Goal: Transaction & Acquisition: Book appointment/travel/reservation

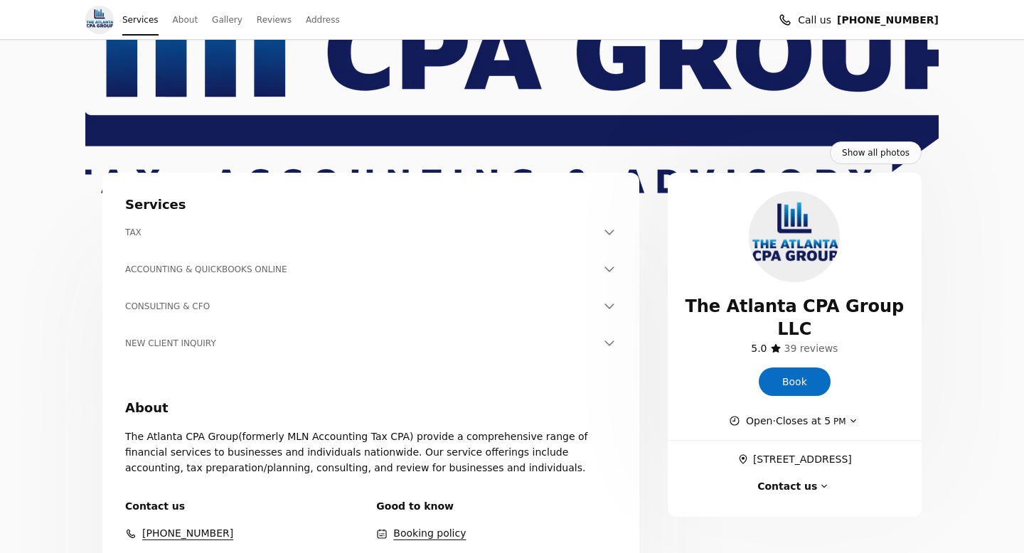
scroll to position [166, 0]
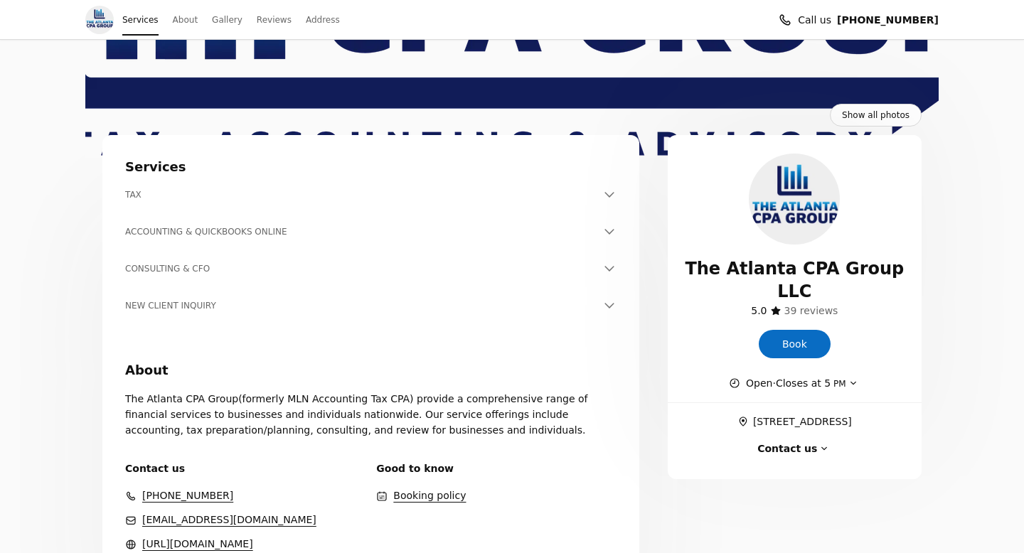
click at [611, 193] on icon at bounding box center [609, 195] width 14 height 14
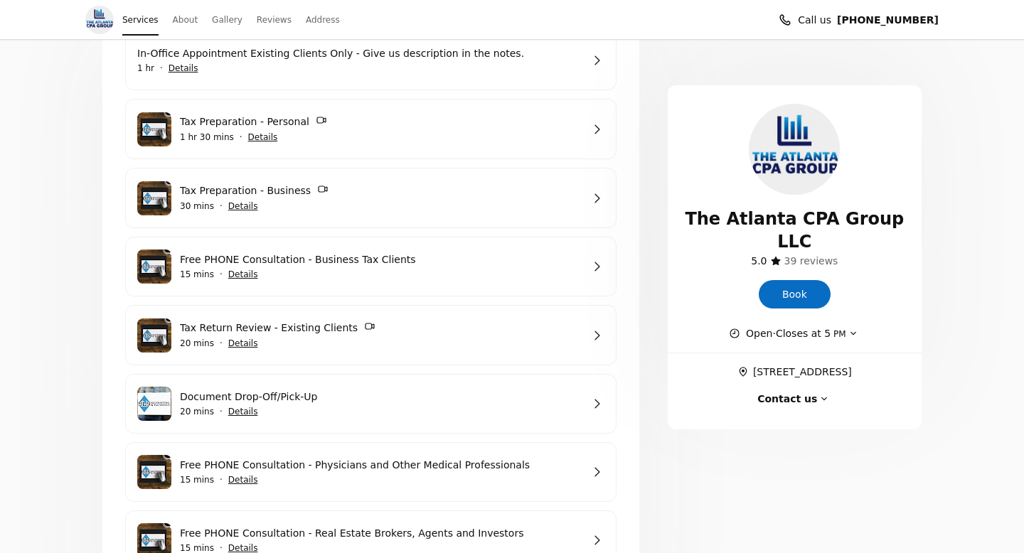
scroll to position [355, 0]
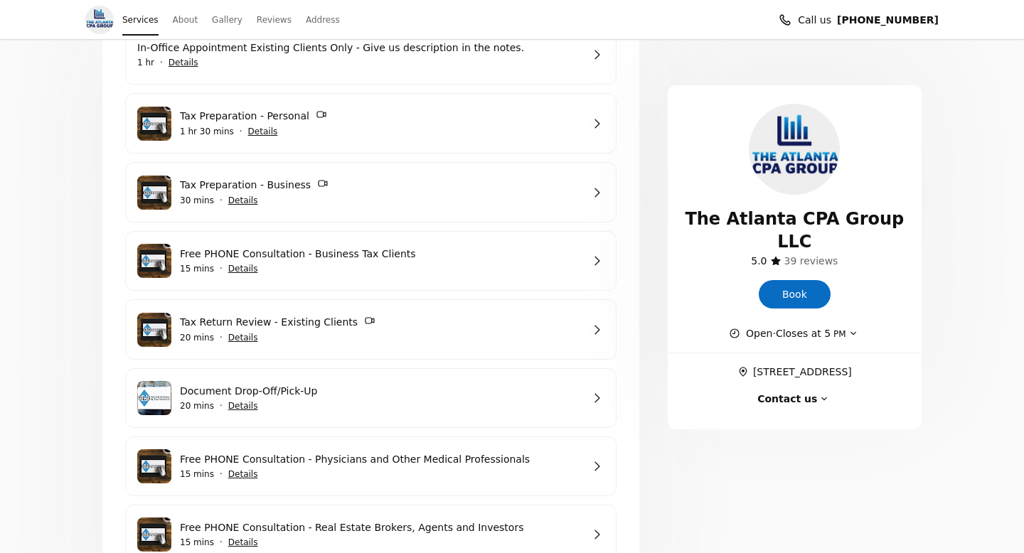
click at [378, 320] on link "Tax Return Review - Existing Clients" at bounding box center [381, 322] width 402 height 16
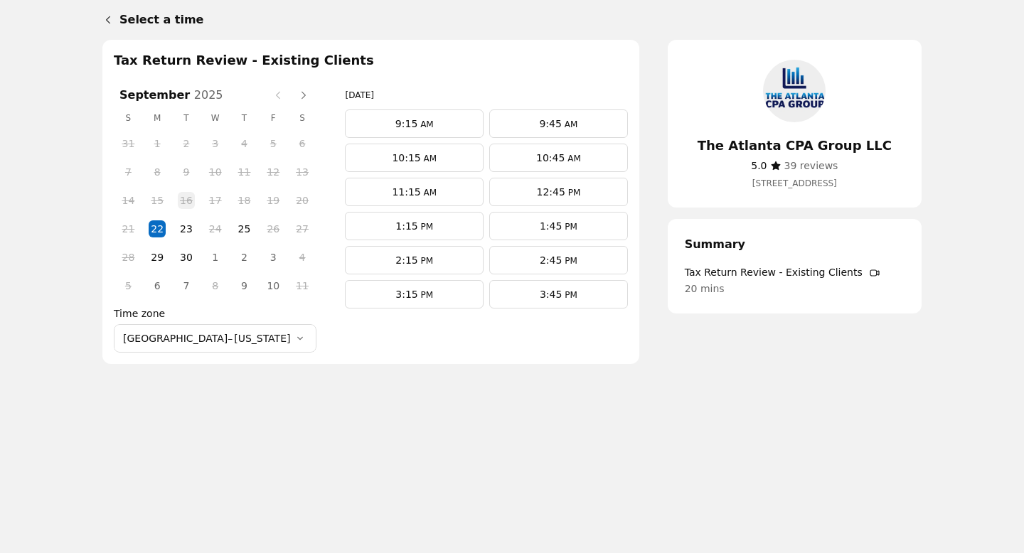
click at [176, 228] on span "23" at bounding box center [186, 228] width 21 height 21
click at [423, 193] on link "11:15 AM" at bounding box center [414, 192] width 139 height 28
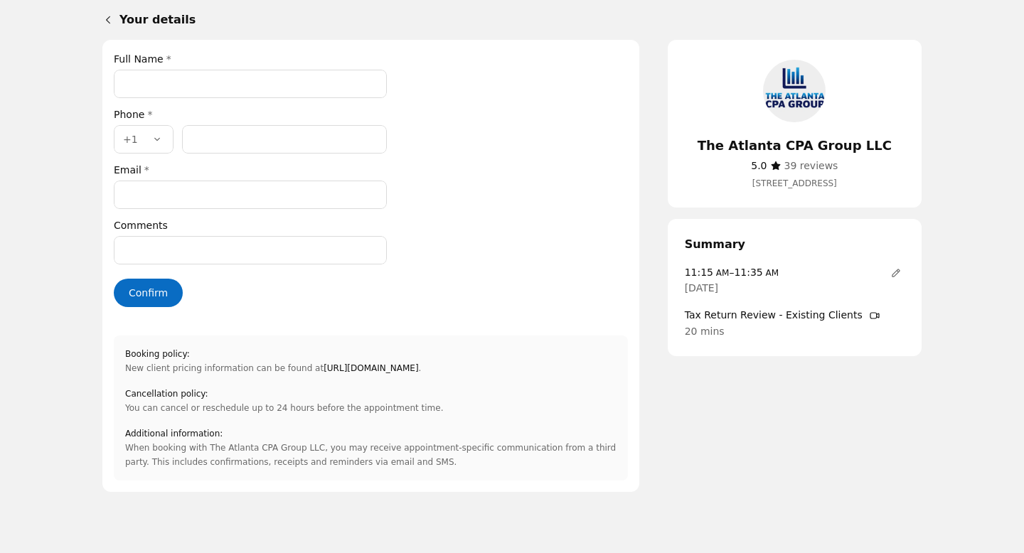
click at [246, 88] on input "Full Name *" at bounding box center [250, 84] width 273 height 28
type input "**********"
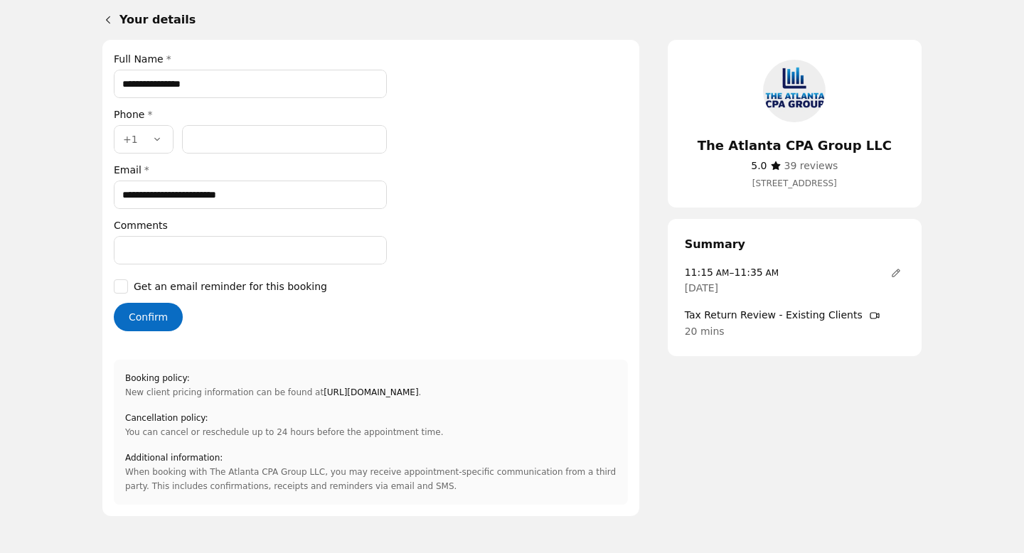
click at [255, 147] on input "Phone number *" at bounding box center [284, 139] width 205 height 28
type input "**********"
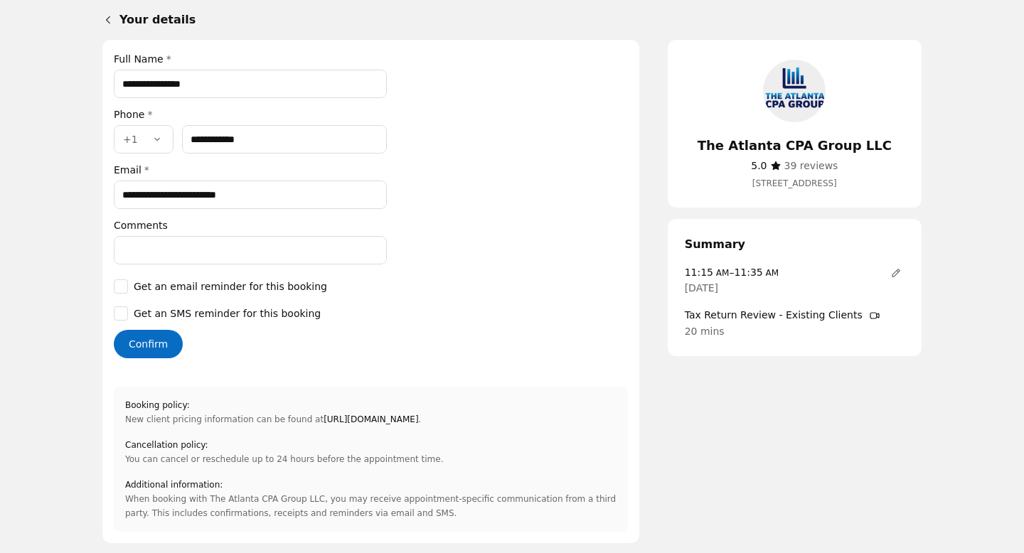
click at [158, 338] on button "Confirm" at bounding box center [148, 344] width 69 height 28
